Goal: Navigation & Orientation: Find specific page/section

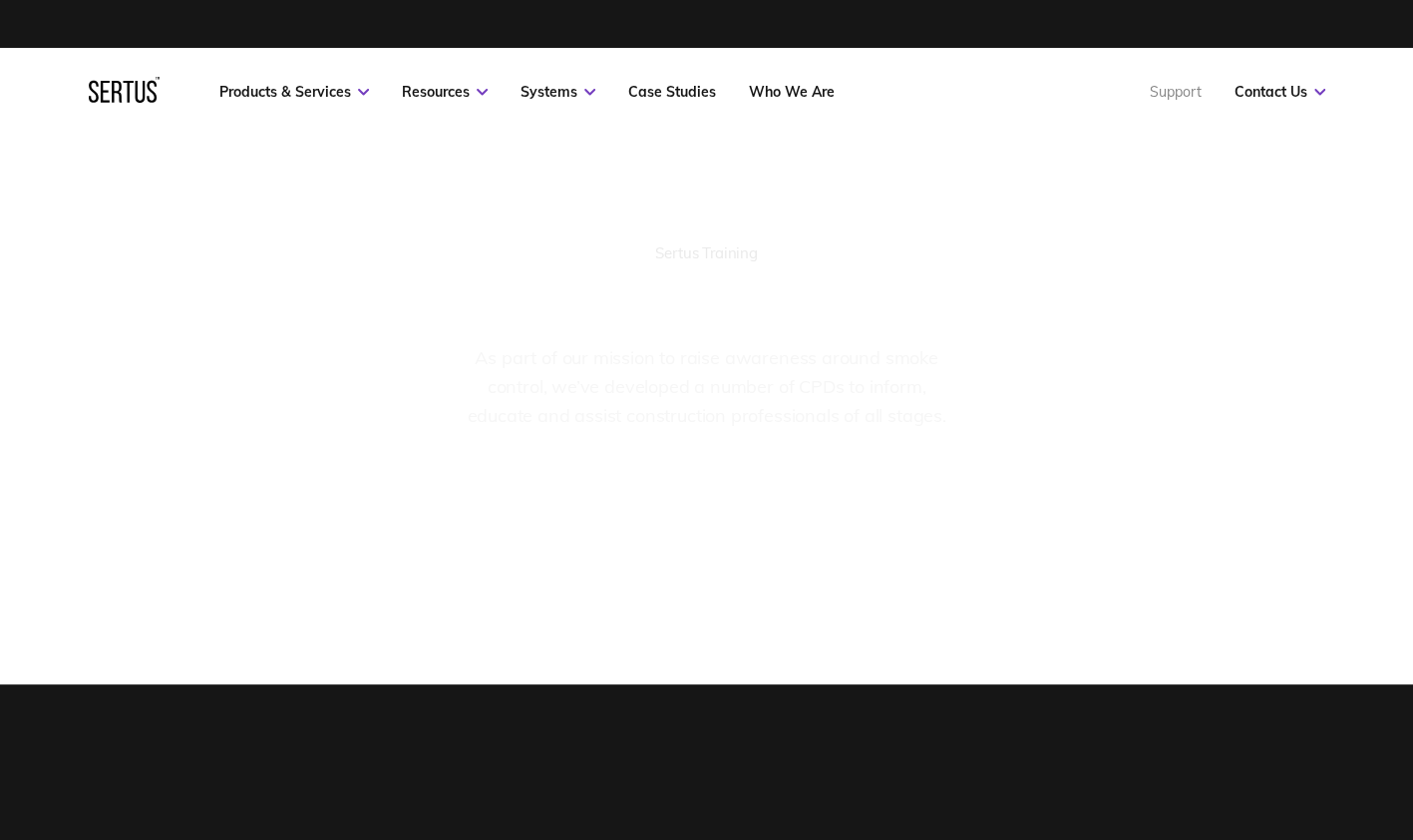
click at [1175, 94] on link "Support" at bounding box center [1176, 92] width 52 height 18
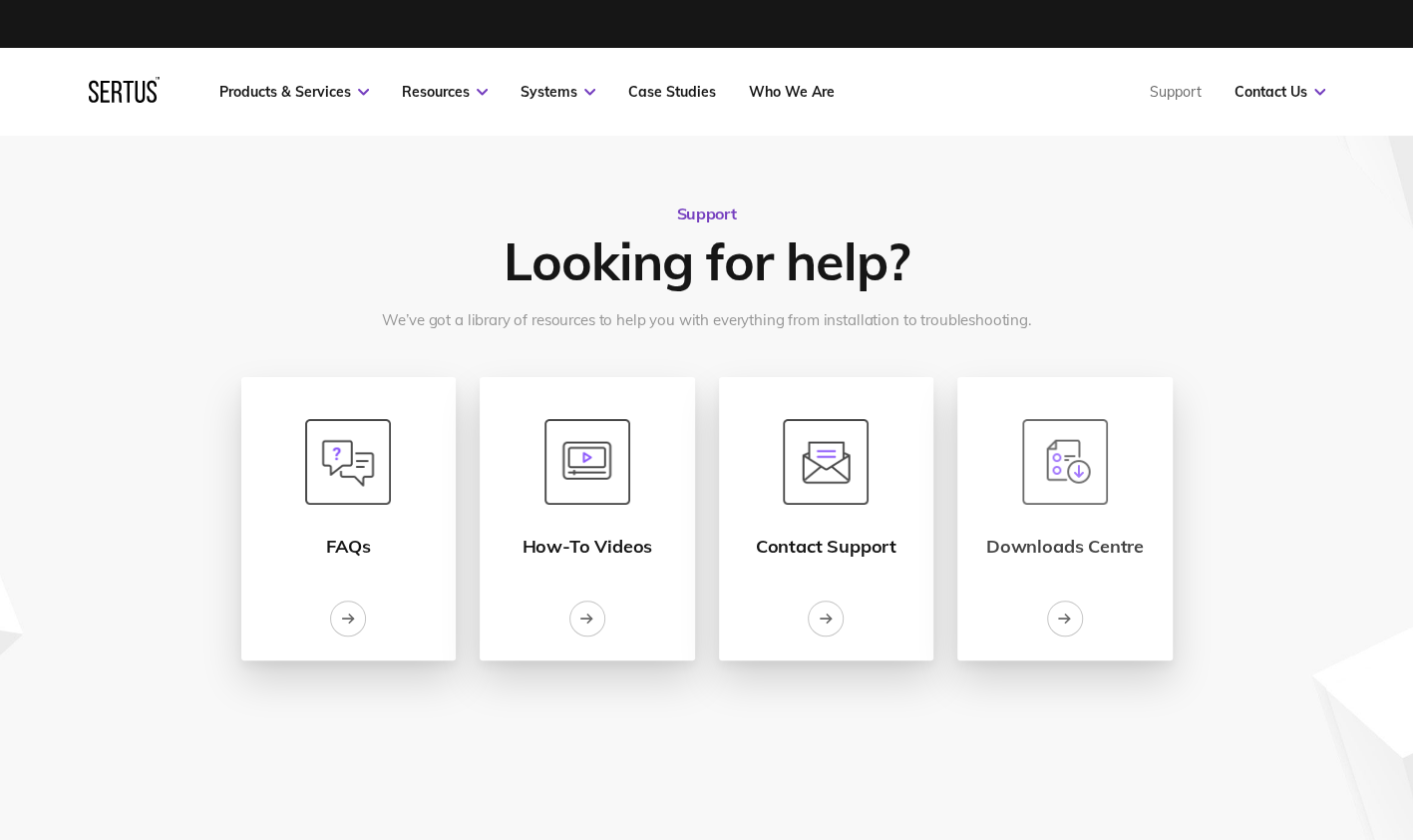
click at [1059, 489] on img at bounding box center [1065, 462] width 86 height 86
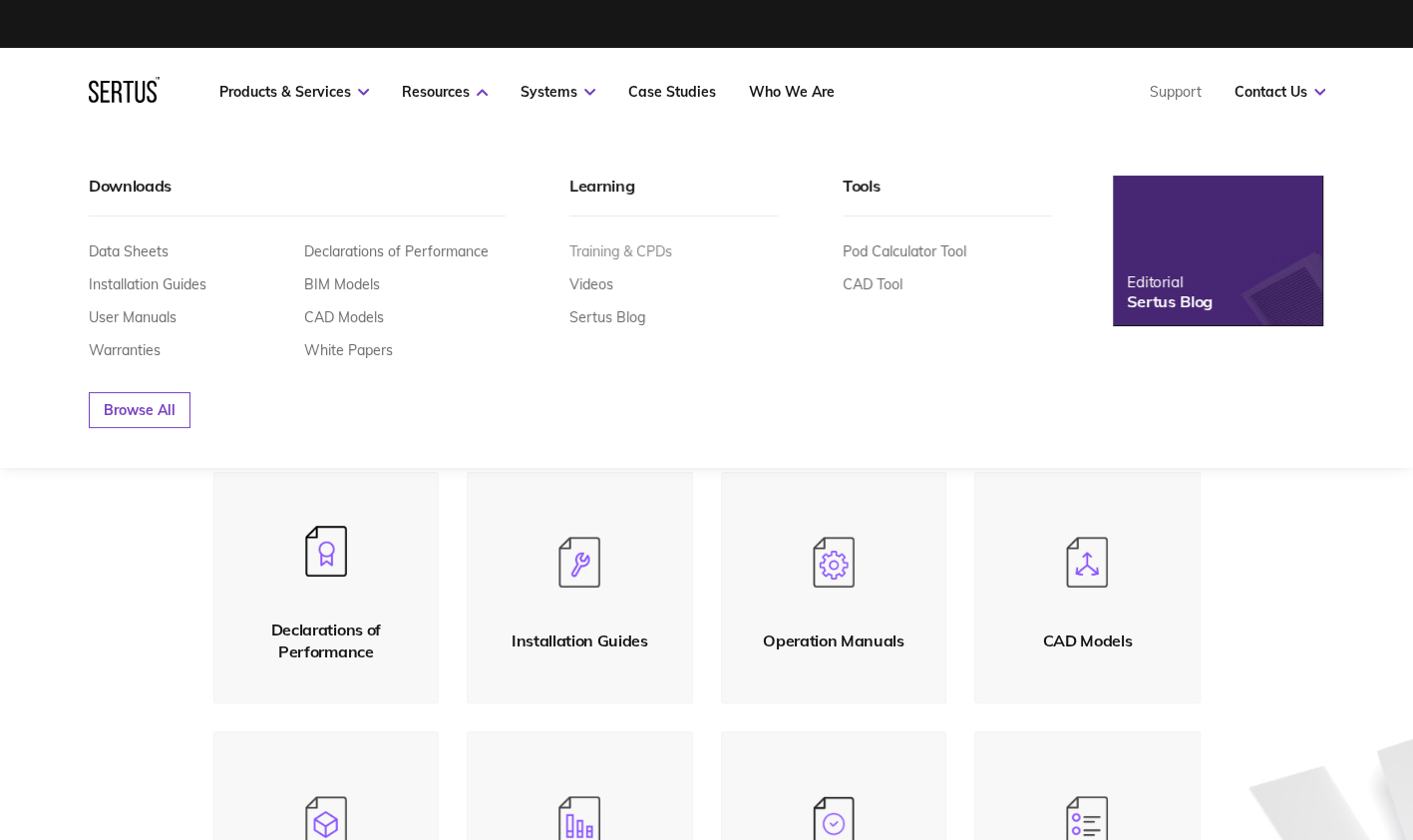
click at [603, 253] on link "Training & CPDs" at bounding box center [620, 251] width 103 height 18
